Goal: Information Seeking & Learning: Learn about a topic

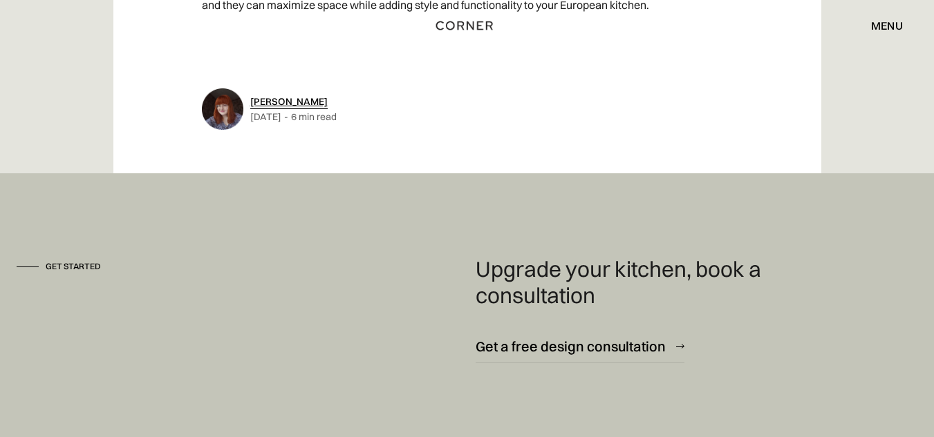
scroll to position [4275, 0]
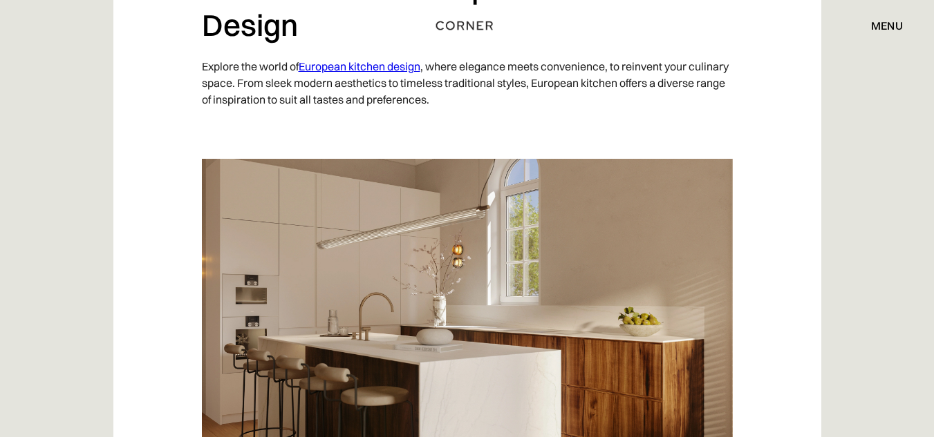
scroll to position [1233, 0]
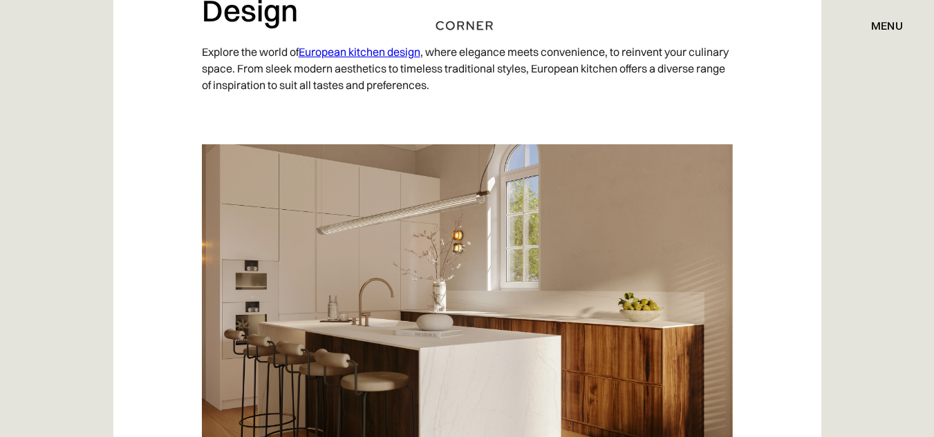
click at [350, 53] on link "European kitchen design" at bounding box center [360, 52] width 122 height 14
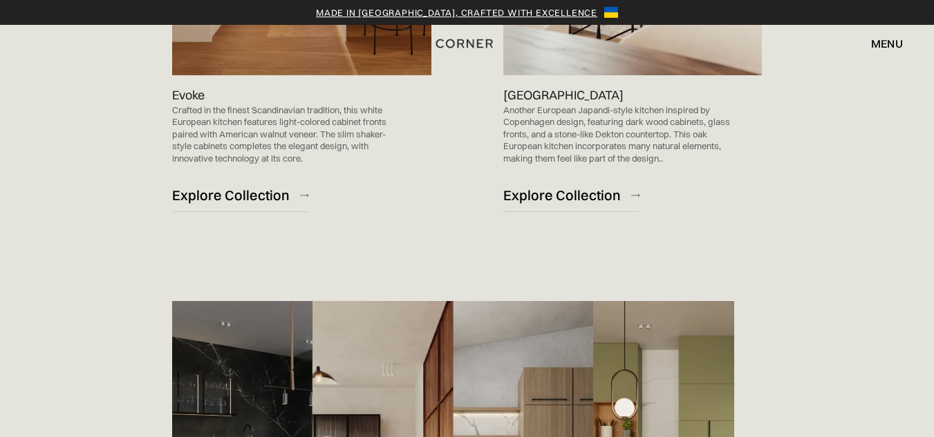
scroll to position [1685, 0]
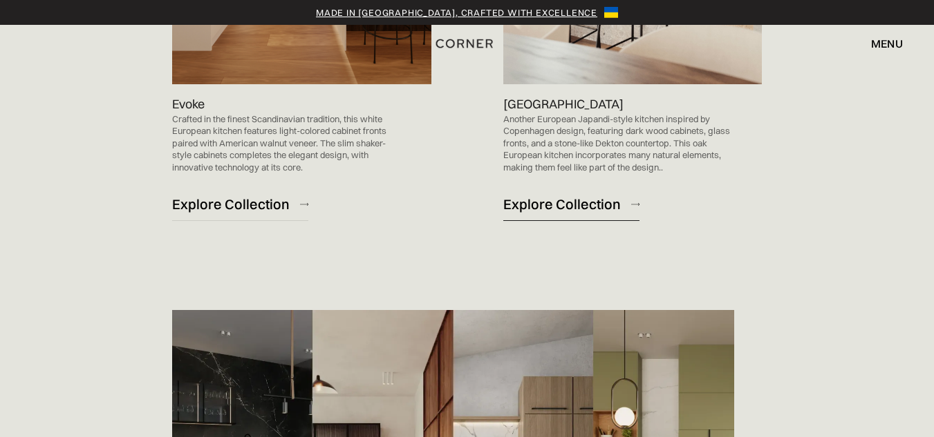
click at [576, 202] on div "Explore Collection" at bounding box center [561, 204] width 117 height 19
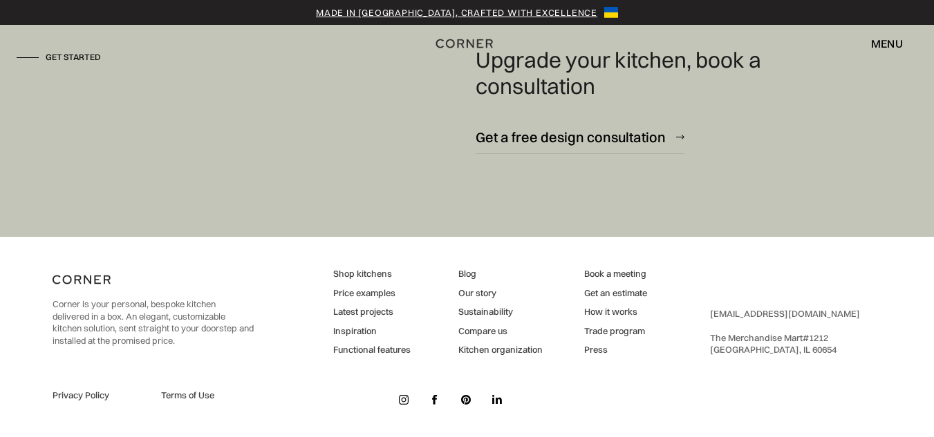
scroll to position [4972, 0]
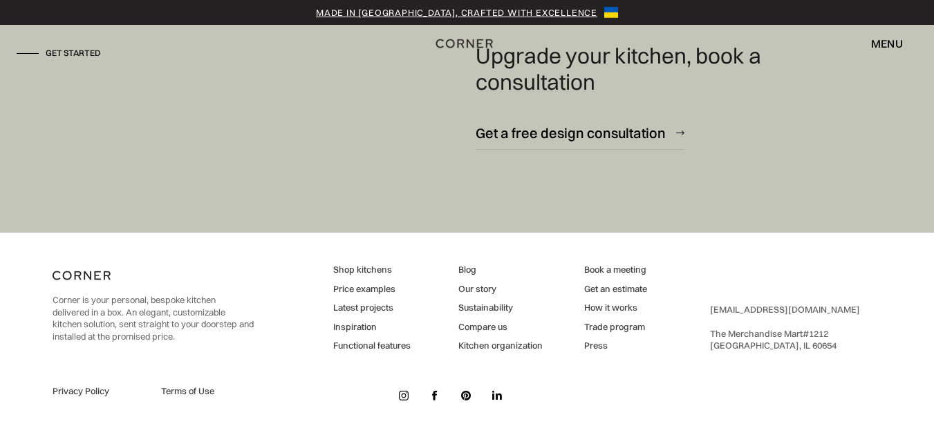
click at [370, 290] on link "Price examples" at bounding box center [371, 289] width 77 height 12
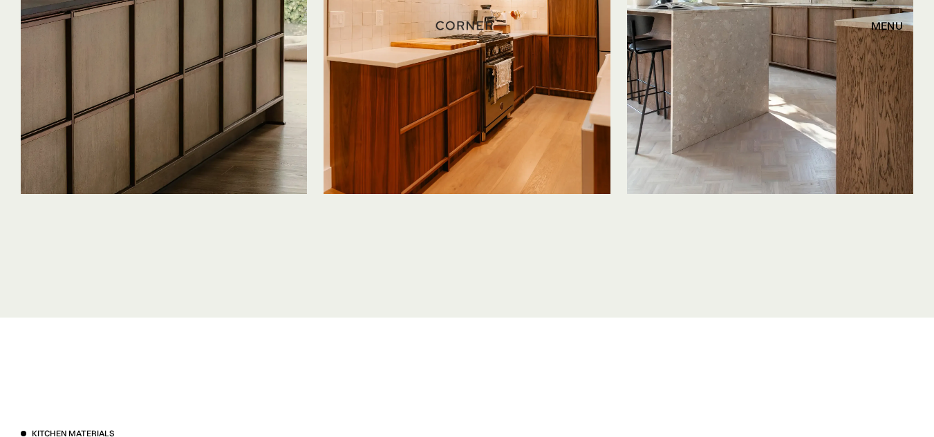
scroll to position [3575, 0]
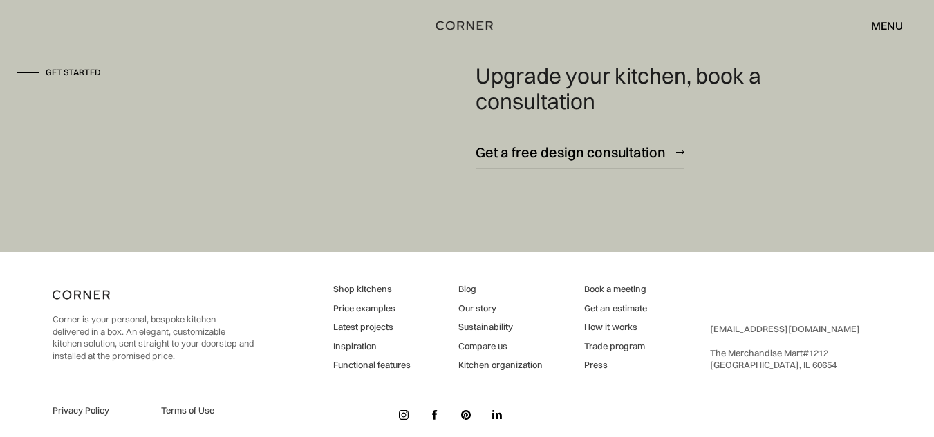
scroll to position [1856, 0]
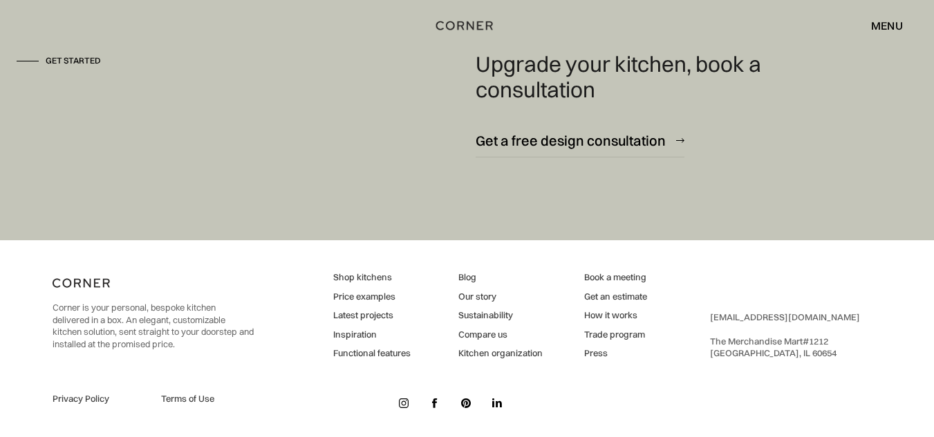
click at [604, 314] on link "How it works" at bounding box center [615, 316] width 63 height 12
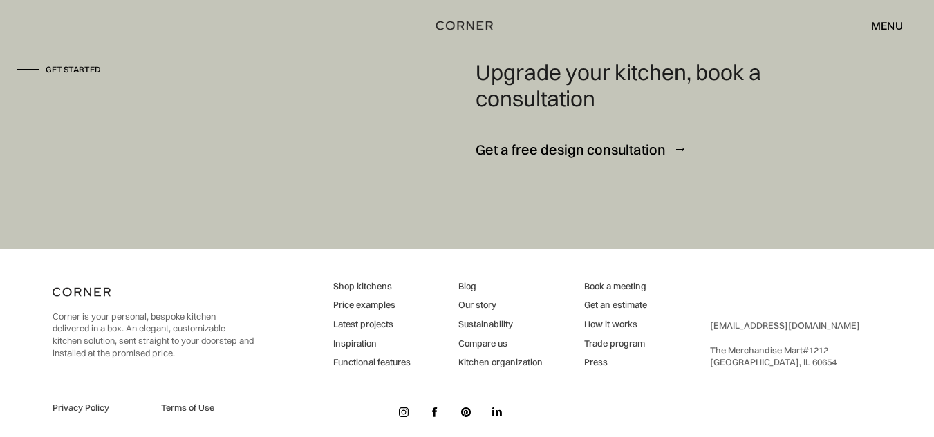
scroll to position [3817, 0]
